Goal: Information Seeking & Learning: Learn about a topic

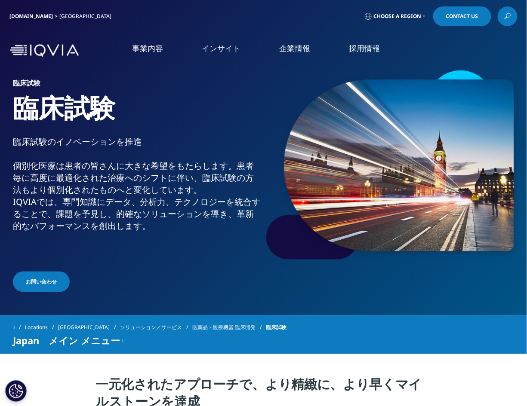
click at [506, 15] on icon at bounding box center [507, 16] width 7 height 11
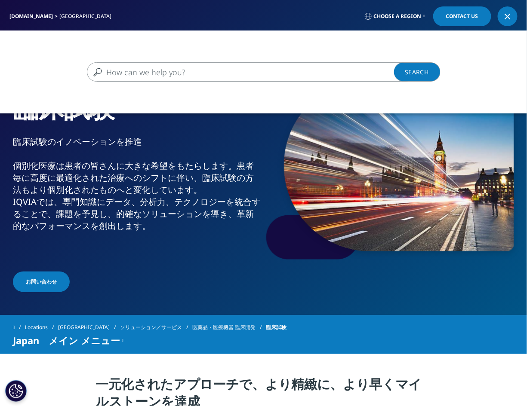
click at [168, 71] on input "検索する" at bounding box center [251, 71] width 328 height 19
type input "データマネジメント"
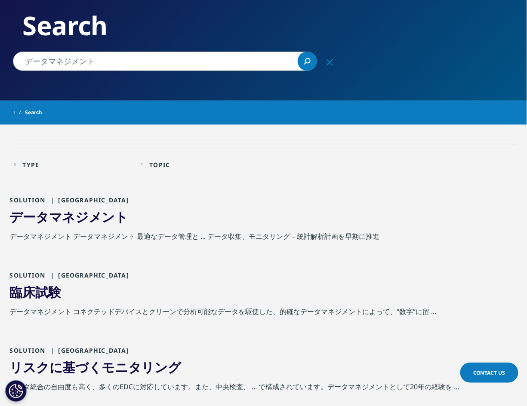
scroll to position [80, 0]
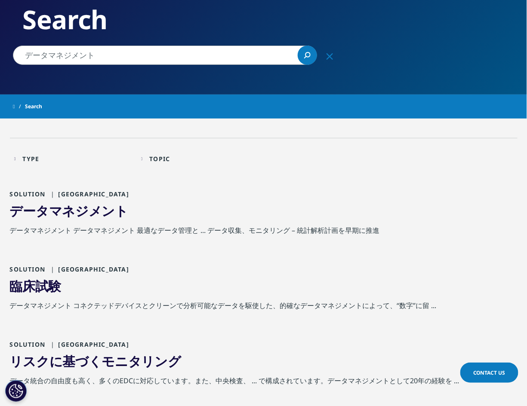
click at [35, 208] on span "データ" at bounding box center [29, 211] width 39 height 18
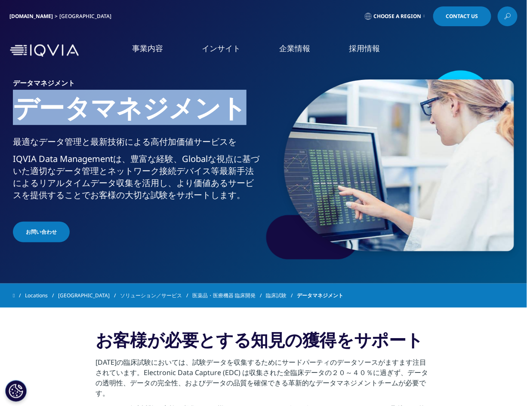
drag, startPoint x: 18, startPoint y: 104, endPoint x: 245, endPoint y: 114, distance: 227.7
click at [245, 114] on h1 "データマネジメント" at bounding box center [136, 114] width 247 height 44
copy h1 "データマネジメント"
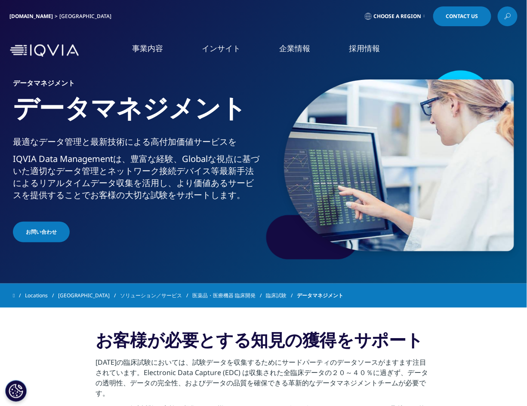
click at [116, 242] on div "お問い合わせ" at bounding box center [136, 233] width 247 height 22
click at [60, 338] on section "お客様が必要とする知見の獲得をサポート 今日の臨床試験においては、試験データを収集するためにサードパーティのデータソースがますます注目されています。Elect…" at bounding box center [263, 395] width 527 height 174
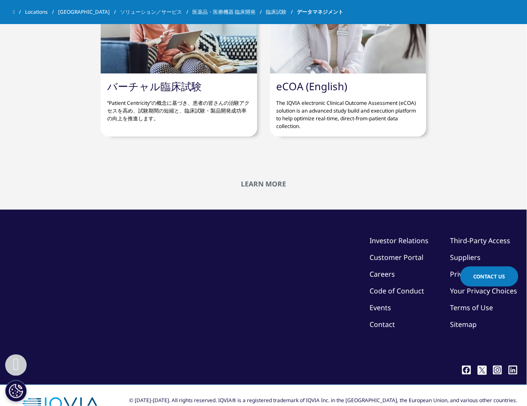
scroll to position [2267, 0]
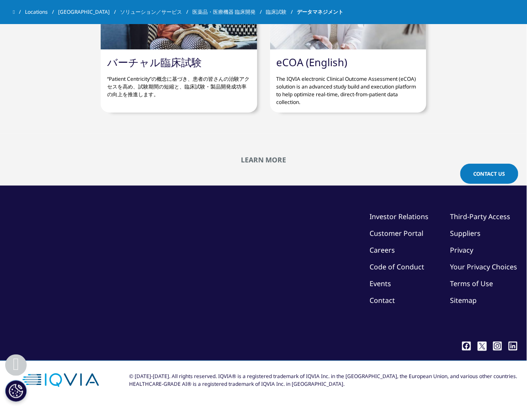
drag, startPoint x: 18, startPoint y: 106, endPoint x: 390, endPoint y: 143, distance: 373.8
copy div "データマネジメント 最適なデータ管理と最新技術による高付加価値サービスを IQVIA Data Managementは、豊富な経験、Globalな視点に基づい…"
drag, startPoint x: 463, startPoint y: 79, endPoint x: 465, endPoint y: 87, distance: 8.0
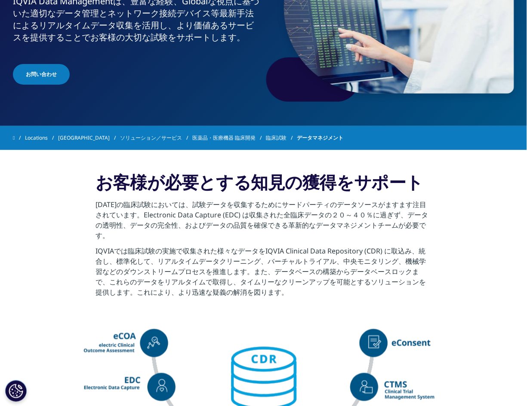
scroll to position [128, 0]
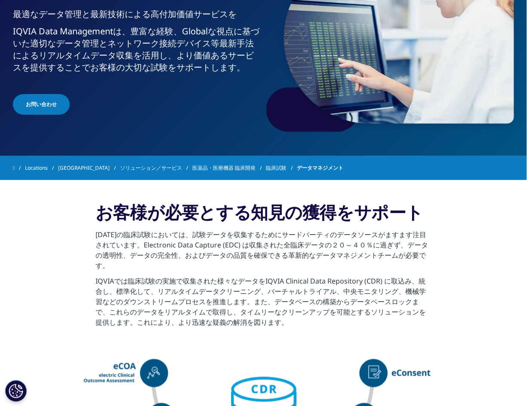
click at [500, 212] on section "お客様が必要とする知見の獲得をサポート 今日の臨床試験においては、試験データを収集するためにサードパーティのデータソースがますます注目されています。Elect…" at bounding box center [263, 267] width 527 height 174
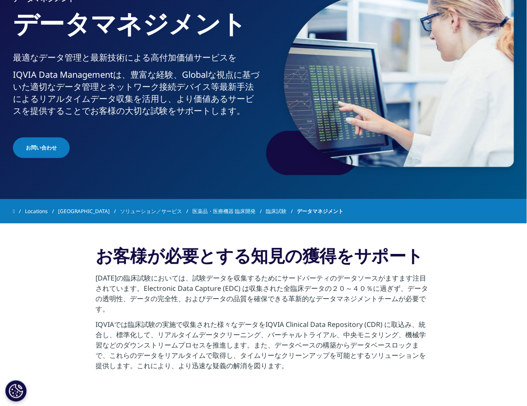
scroll to position [41, 0]
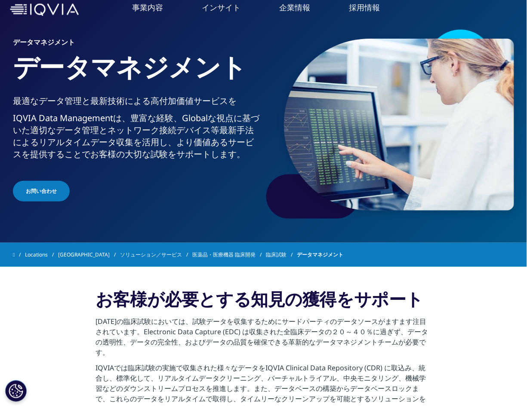
click at [42, 292] on section "お客様が必要とする知見の獲得をサポート 今日の臨床試験においては、試験データを収集するためにサードパーティのデータソースがますます注目されています。Elect…" at bounding box center [263, 354] width 527 height 174
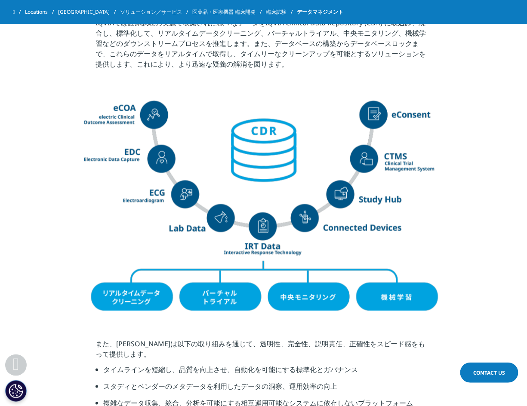
scroll to position [359, 0]
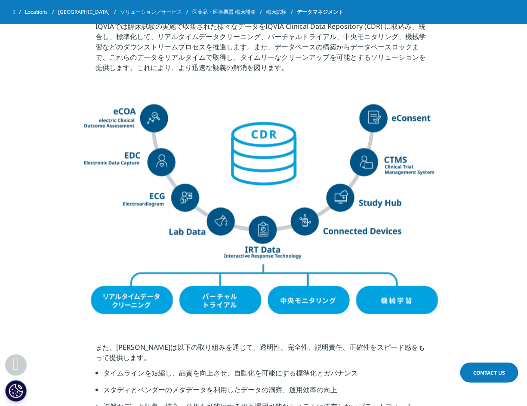
click at [74, 133] on img at bounding box center [264, 209] width 396 height 220
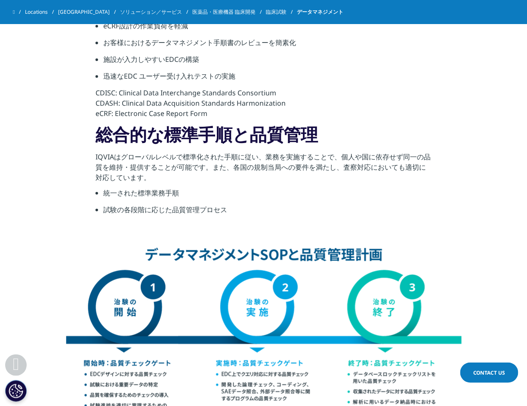
scroll to position [1458, 0]
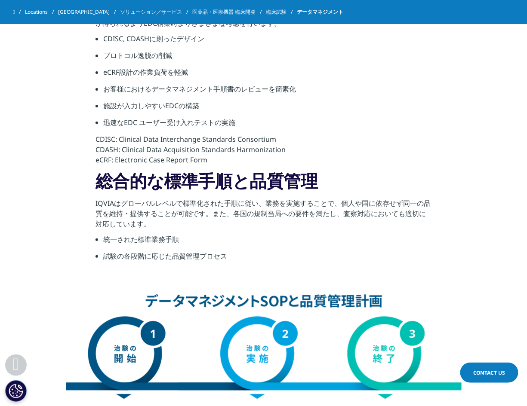
drag, startPoint x: 77, startPoint y: 280, endPoint x: 91, endPoint y: 278, distance: 13.4
click at [80, 280] on section "統一されたアプローチと成果物 IQVIAは、臨床開発プロセスの早い段階でデータマネジメント、生物統計解析、メディカルライティングに関わる各業務を考慮したプロセ…" at bounding box center [263, 41] width 527 height 496
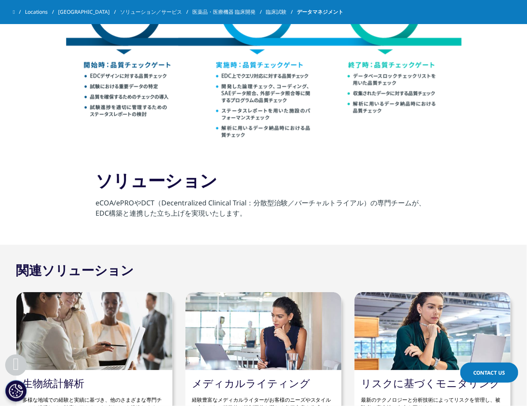
scroll to position [1813, 0]
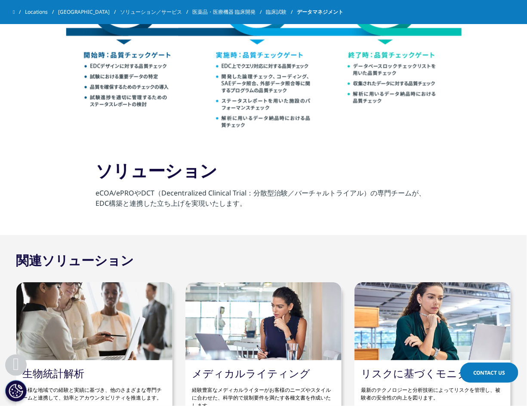
click at [91, 164] on section "ソリューション eCOA/ePROやDCT（Decentralized Clinical Trial：分散型治験／バーチャルトライアル）の専門チームが、EDC…" at bounding box center [263, 186] width 527 height 97
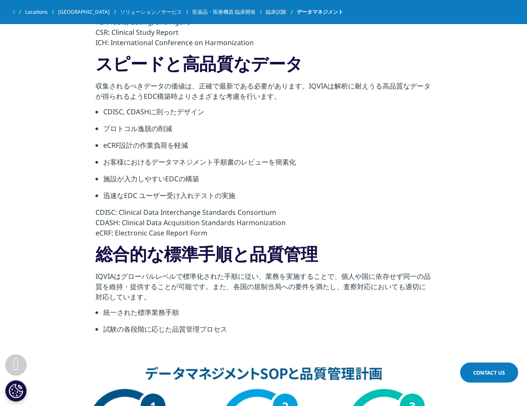
scroll to position [1365, 0]
